Goal: Transaction & Acquisition: Subscribe to service/newsletter

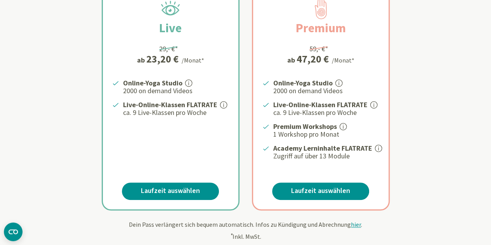
scroll to position [194, 0]
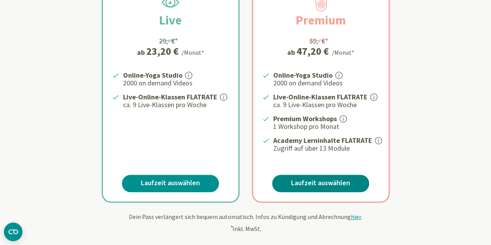
click at [340, 184] on link "Laufzeit auswählen" at bounding box center [320, 183] width 97 height 17
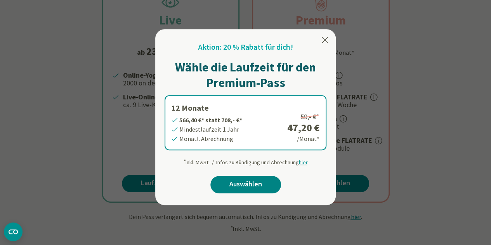
click at [252, 183] on link "Auswählen" at bounding box center [245, 184] width 71 height 17
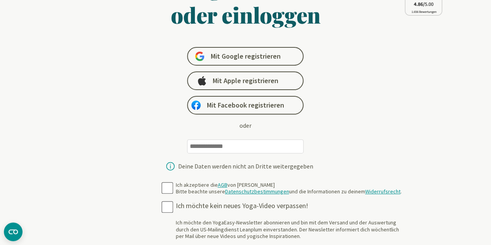
scroll to position [116, 0]
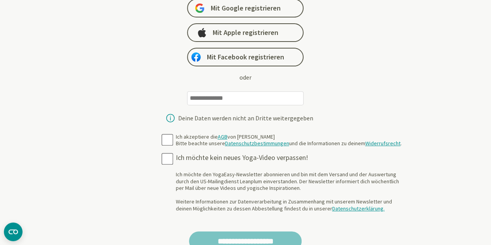
click at [243, 99] on input "email" at bounding box center [245, 98] width 116 height 14
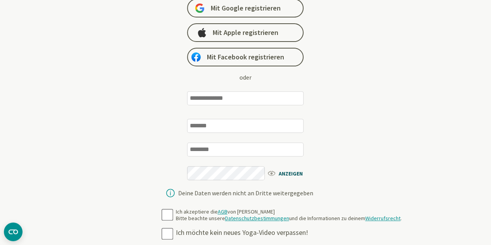
type input "**********"
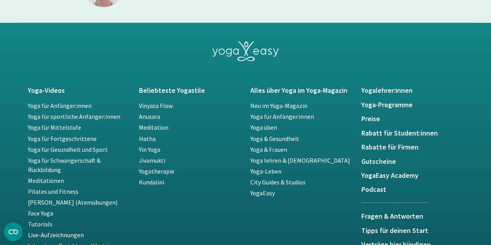
scroll to position [602, 0]
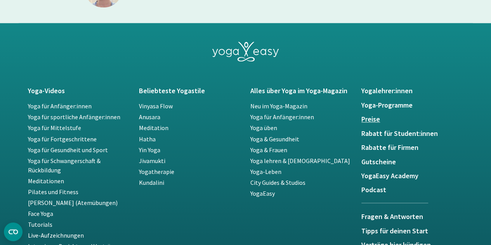
click at [364, 121] on h5 "Preise" at bounding box center [412, 119] width 102 height 8
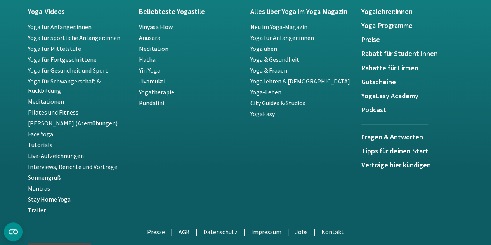
scroll to position [1747, 0]
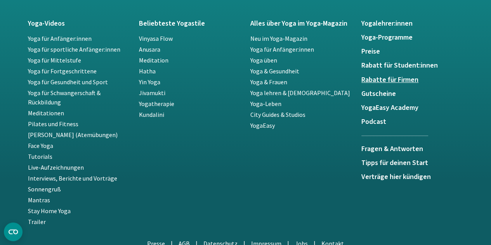
click at [409, 76] on h5 "Rabatte für Firmen" at bounding box center [412, 80] width 102 height 8
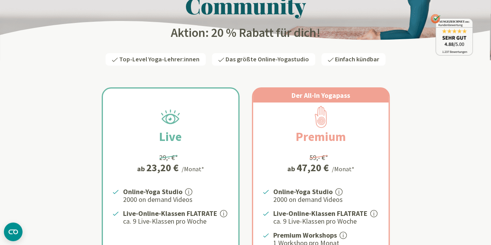
scroll to position [194, 0]
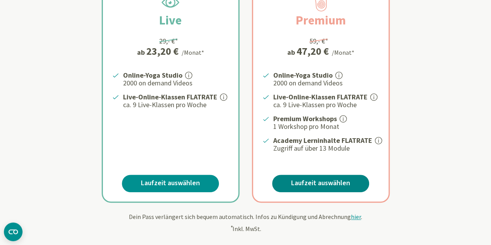
click at [298, 182] on link "Laufzeit auswählen" at bounding box center [320, 183] width 97 height 17
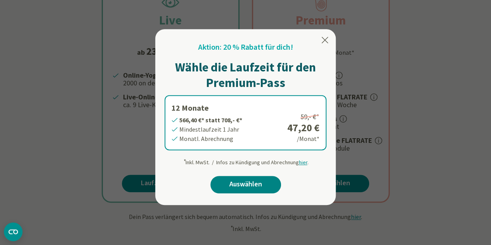
click at [252, 181] on link "Auswählen" at bounding box center [245, 184] width 71 height 17
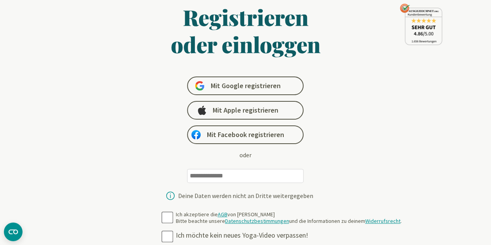
scroll to position [78, 0]
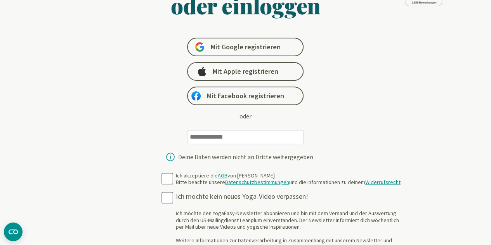
click at [199, 138] on input "email" at bounding box center [245, 137] width 116 height 14
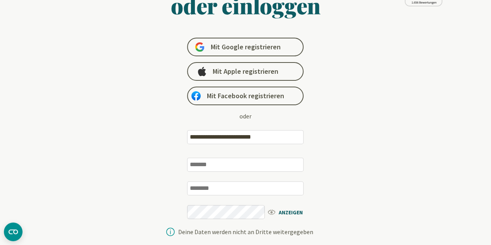
type input "**********"
click at [200, 170] on input "text" at bounding box center [245, 165] width 116 height 14
type input "*********"
type input "********"
click at [283, 209] on span "ANZEIGEN" at bounding box center [289, 212] width 45 height 10
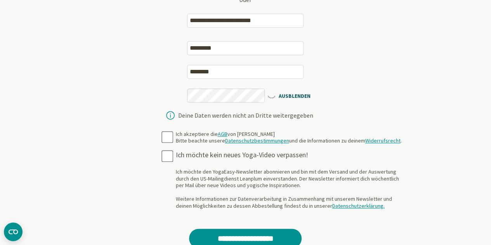
scroll to position [233, 0]
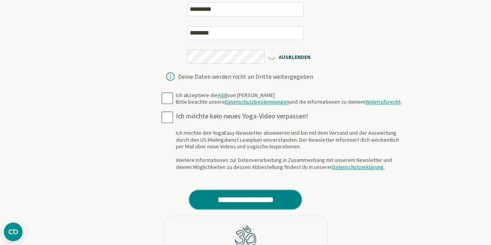
click at [278, 197] on input "**********" at bounding box center [245, 199] width 113 height 19
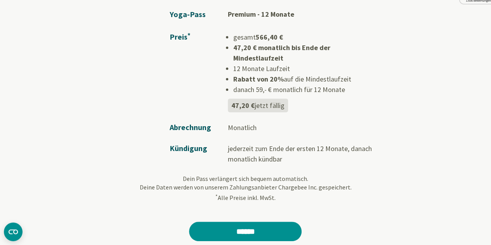
scroll to position [78, 0]
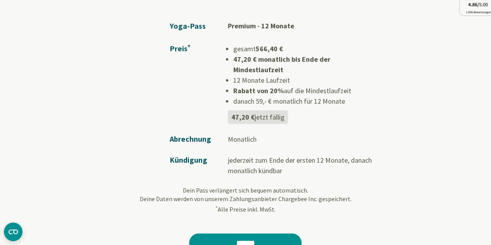
click at [248, 131] on td "Monatlich" at bounding box center [303, 134] width 151 height 21
click at [201, 126] on td "Abrechnung" at bounding box center [199, 134] width 58 height 21
drag, startPoint x: 232, startPoint y: 127, endPoint x: 241, endPoint y: 129, distance: 9.1
click at [231, 127] on td "Monatlich" at bounding box center [303, 134] width 151 height 21
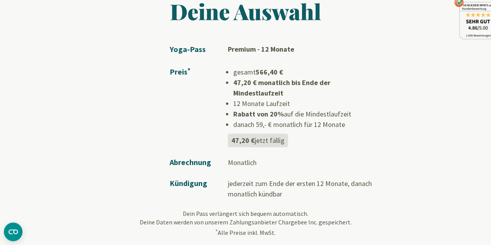
scroll to position [132, 0]
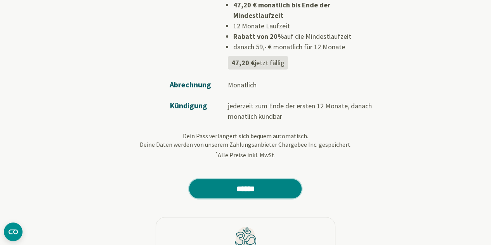
click at [249, 180] on input "******" at bounding box center [245, 188] width 113 height 19
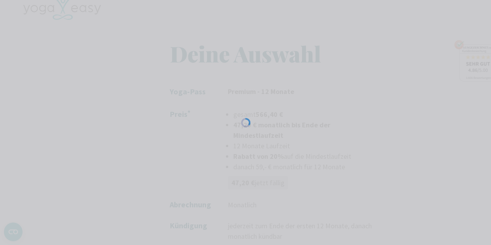
scroll to position [0, 0]
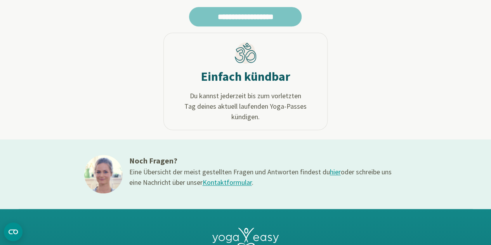
scroll to position [388, 0]
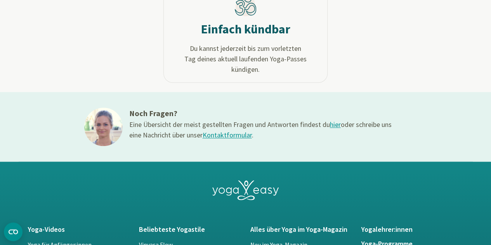
click at [228, 135] on link "Kontaktformular" at bounding box center [226, 134] width 49 height 9
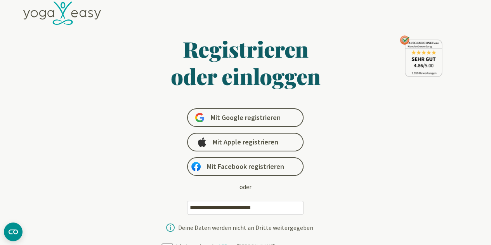
scroll to position [0, 0]
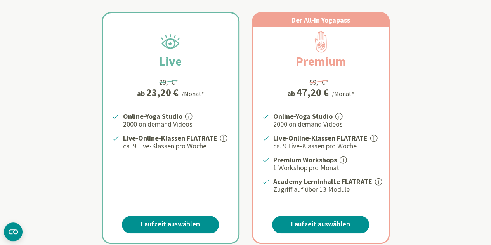
scroll to position [194, 0]
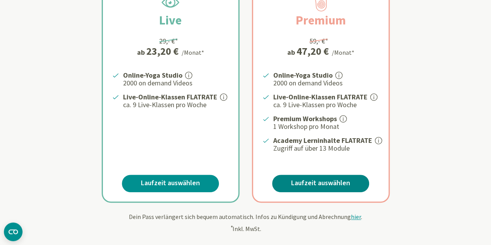
click at [323, 180] on link "Laufzeit auswählen" at bounding box center [320, 183] width 97 height 17
